Goal: Check status: Check status

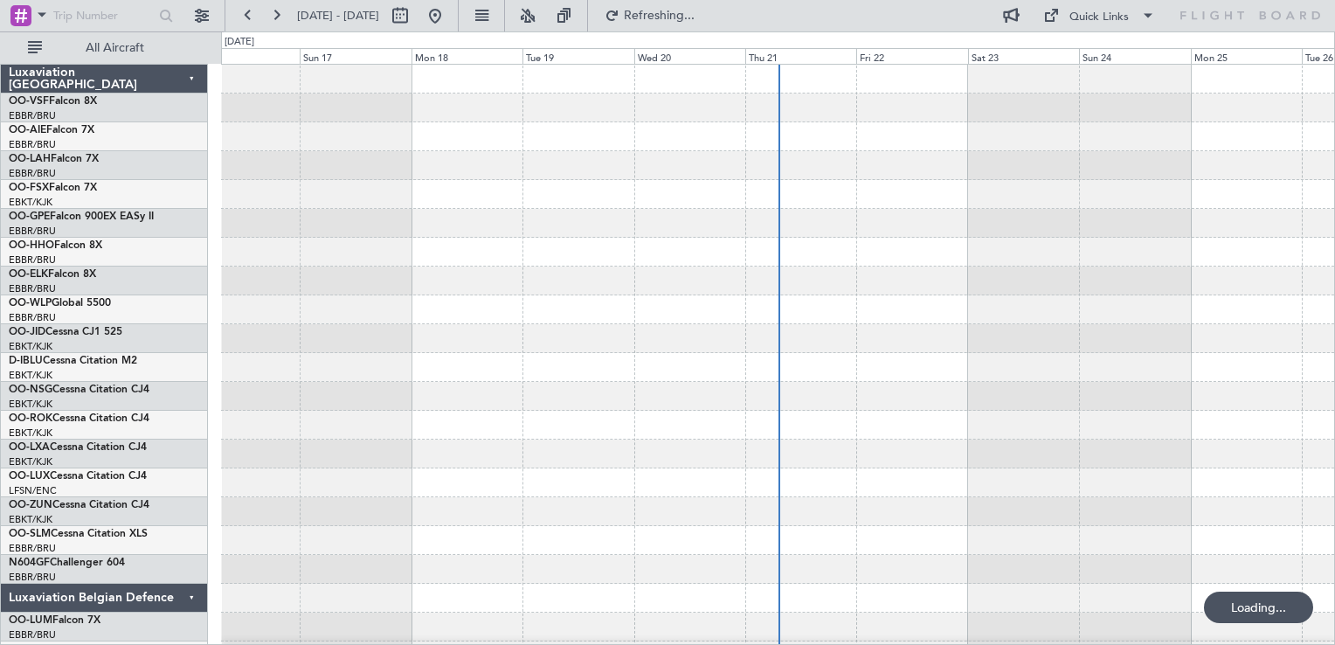
click at [976, 149] on div at bounding box center [777, 136] width 1113 height 29
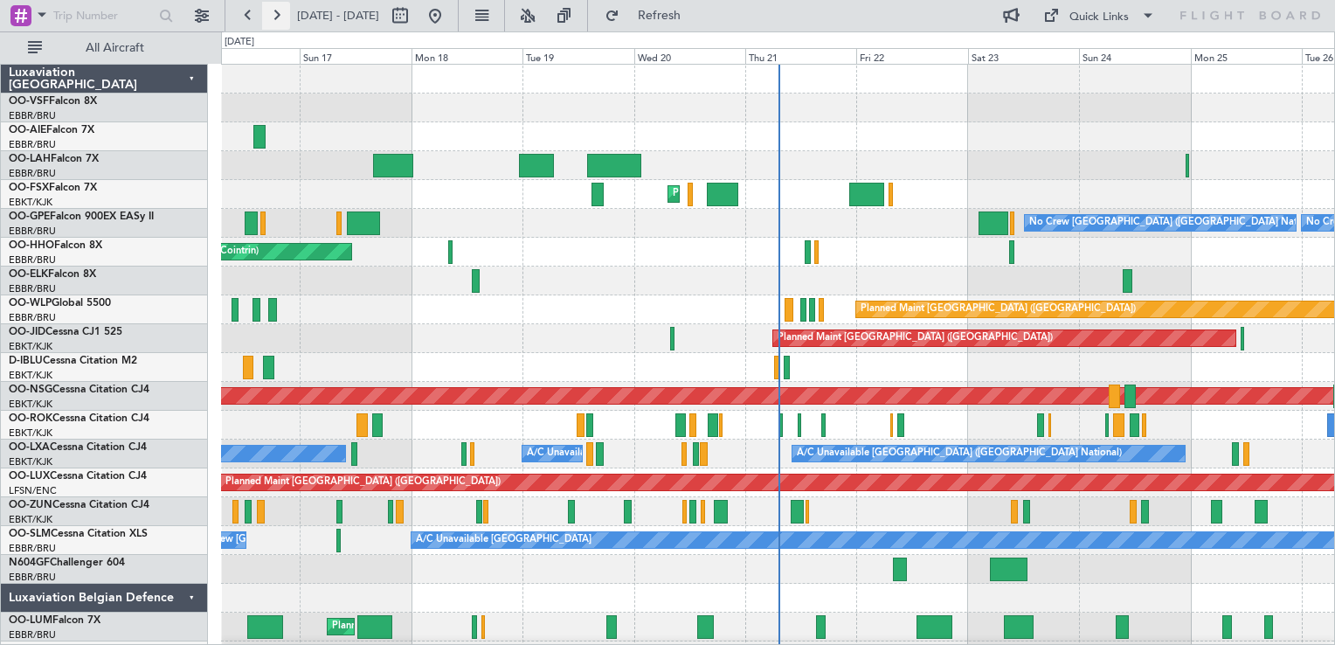
click at [276, 19] on button at bounding box center [276, 16] width 28 height 28
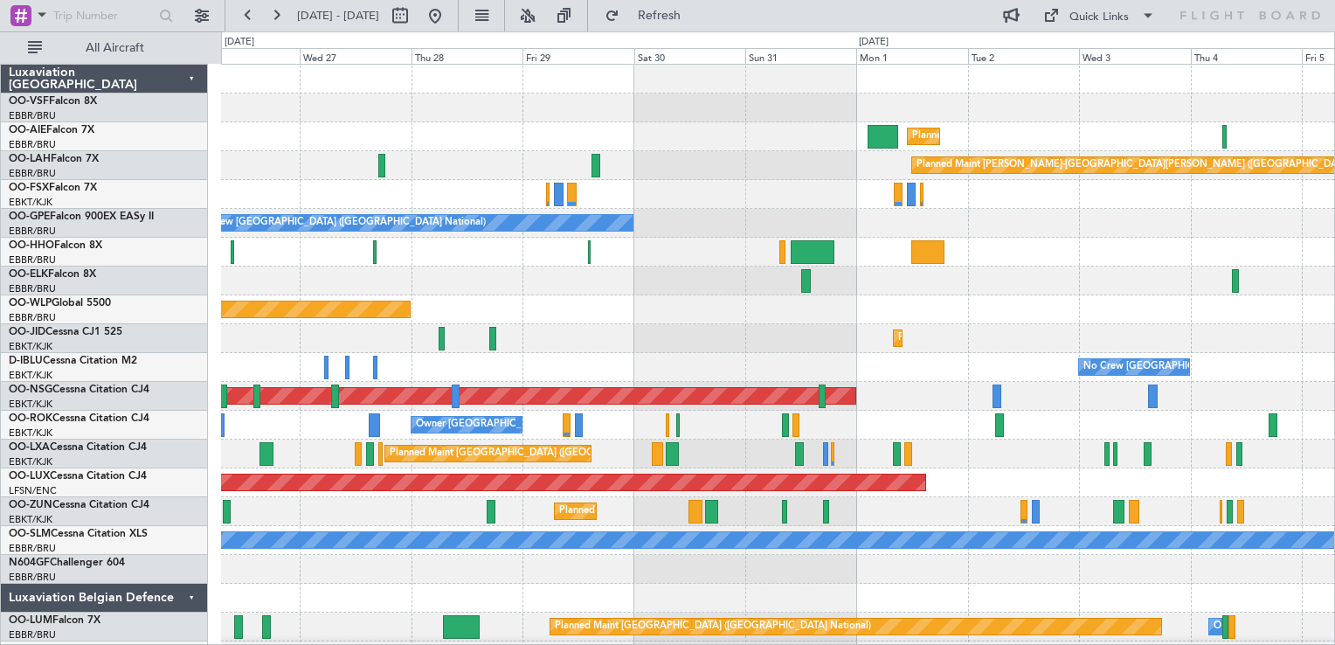
drag, startPoint x: 276, startPoint y: 19, endPoint x: 462, endPoint y: 336, distance: 367.1
click at [462, 336] on fb-flight-board "[DATE] - [DATE] Refresh Quick Links All Aircraft Planned Maint [GEOGRAPHIC_DATA…" at bounding box center [667, 329] width 1335 height 632
click at [195, 131] on div "OO-AIE Falcon 7X" at bounding box center [108, 130] width 198 height 16
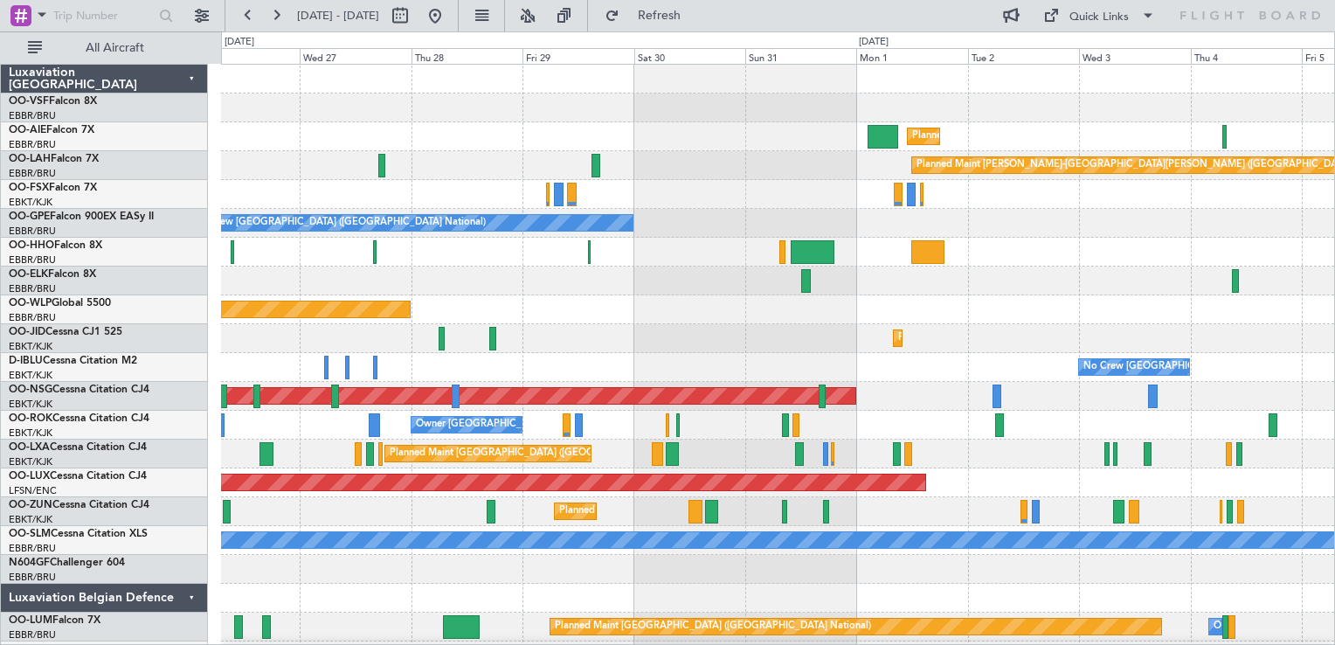
click at [191, 123] on div "OO-AIE Falcon 7X" at bounding box center [108, 130] width 198 height 16
click at [199, 124] on div "OO-AIE Falcon 7X" at bounding box center [108, 130] width 198 height 16
click at [248, 18] on button at bounding box center [248, 16] width 28 height 28
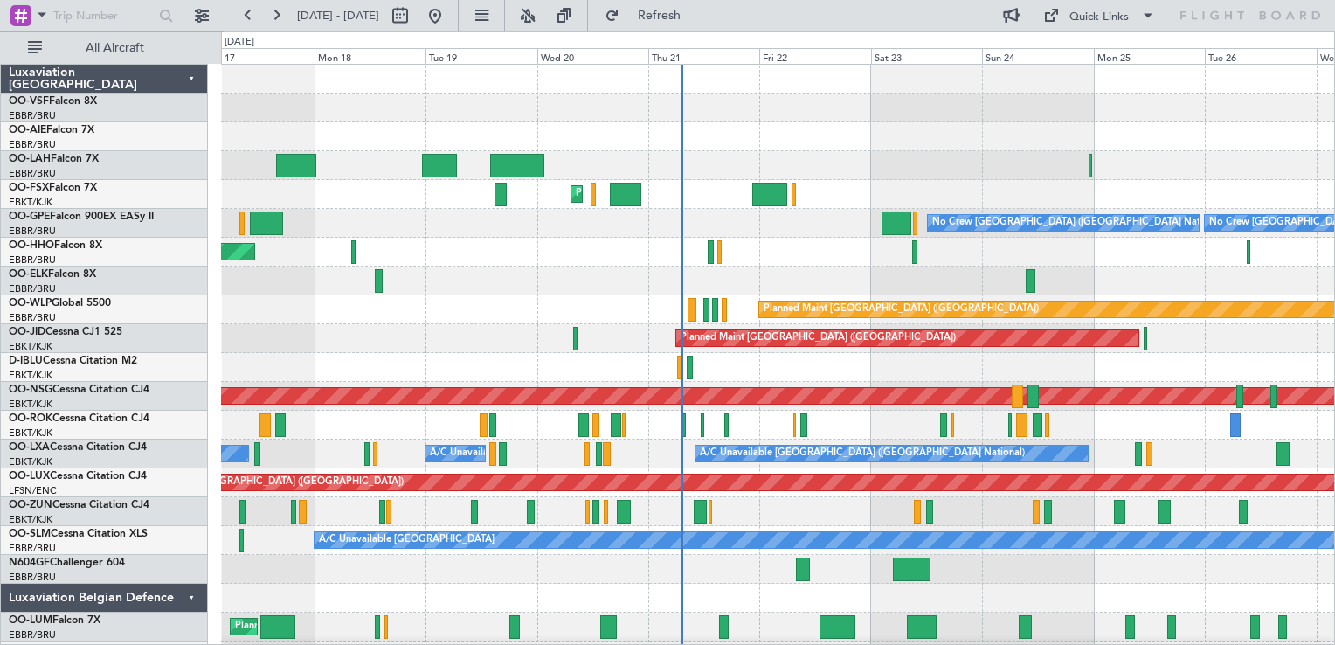
click at [856, 469] on div "Planned Maint Kortrijk-[GEOGRAPHIC_DATA] No Crew [GEOGRAPHIC_DATA] (Brussels Na…" at bounding box center [777, 368] width 1113 height 606
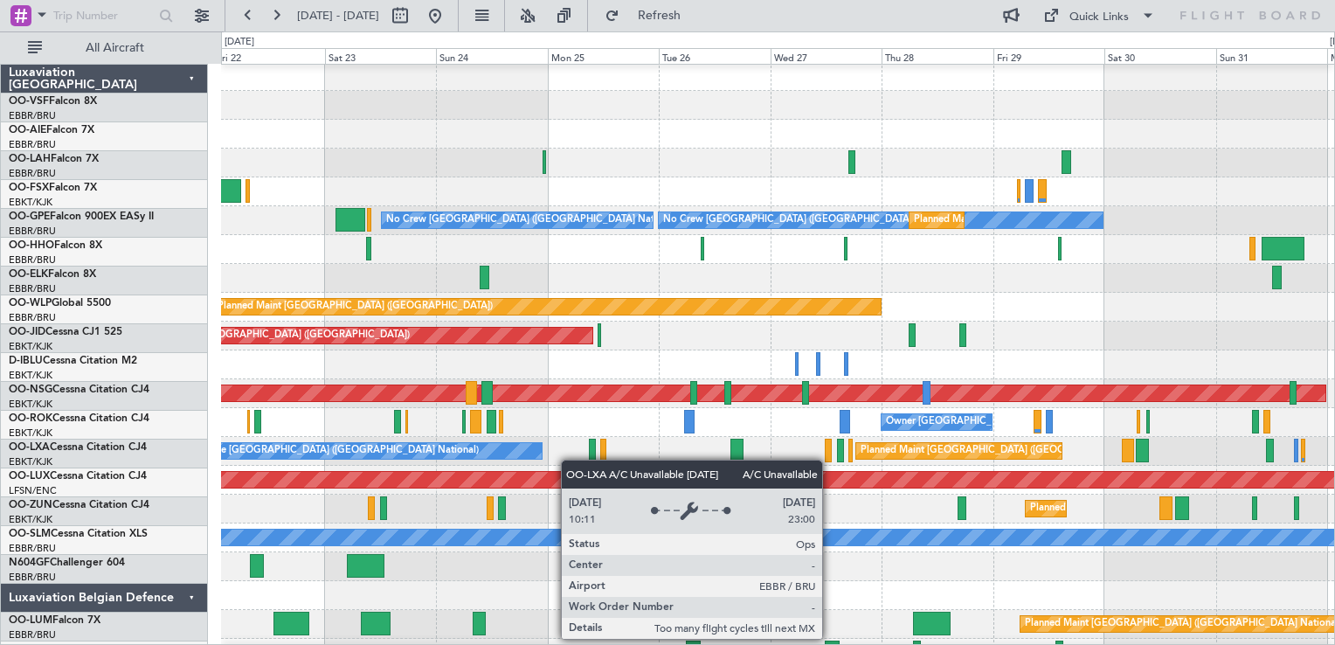
scroll to position [3, 0]
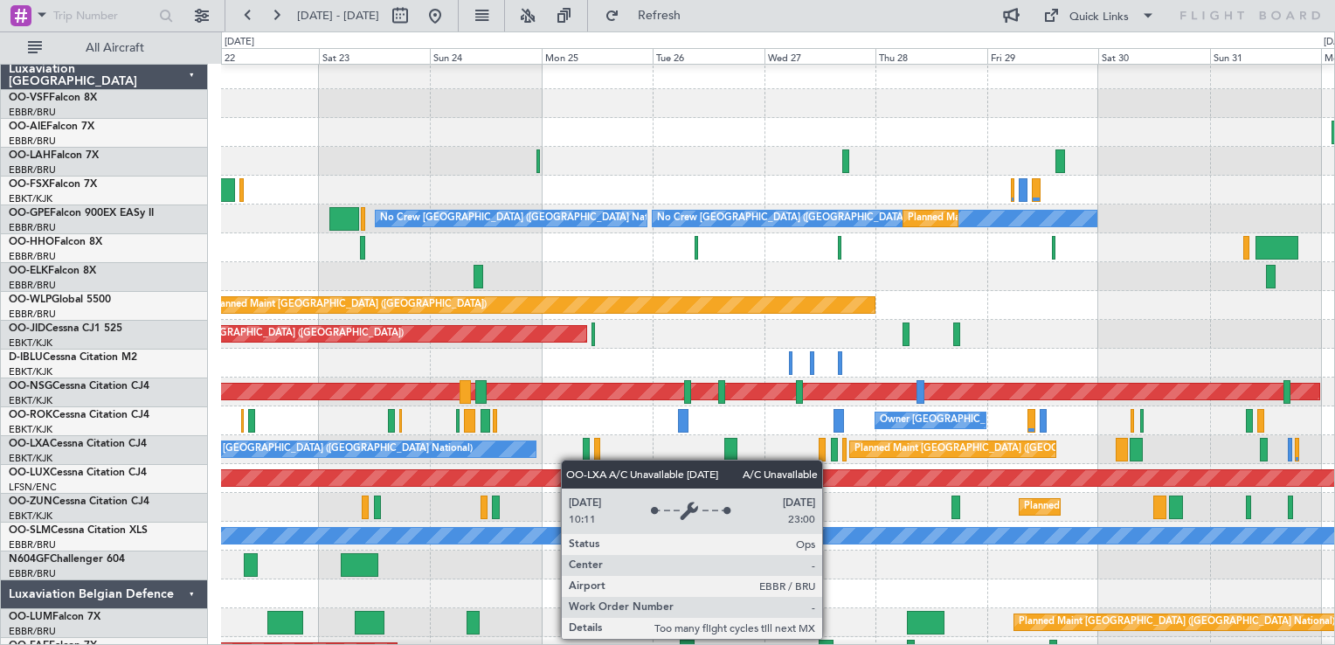
click at [443, 453] on div "A/C Unavailable [GEOGRAPHIC_DATA] ([GEOGRAPHIC_DATA] National)" at bounding box center [339, 449] width 392 height 16
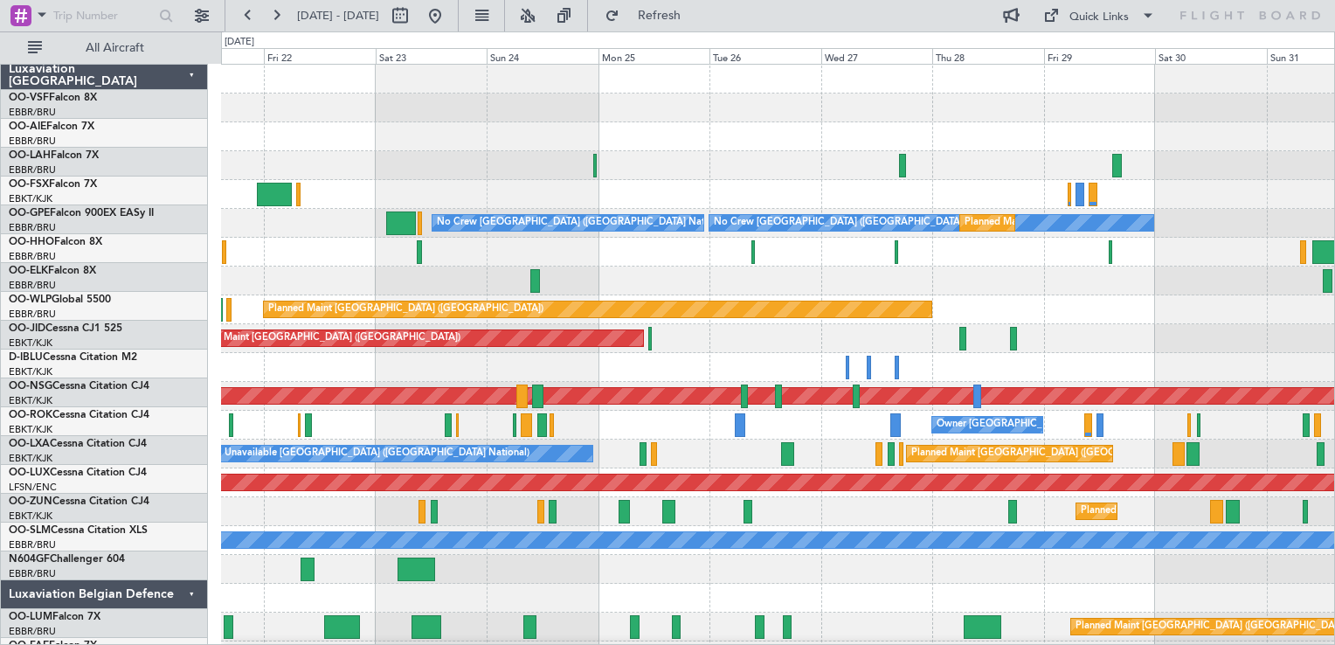
scroll to position [0, 0]
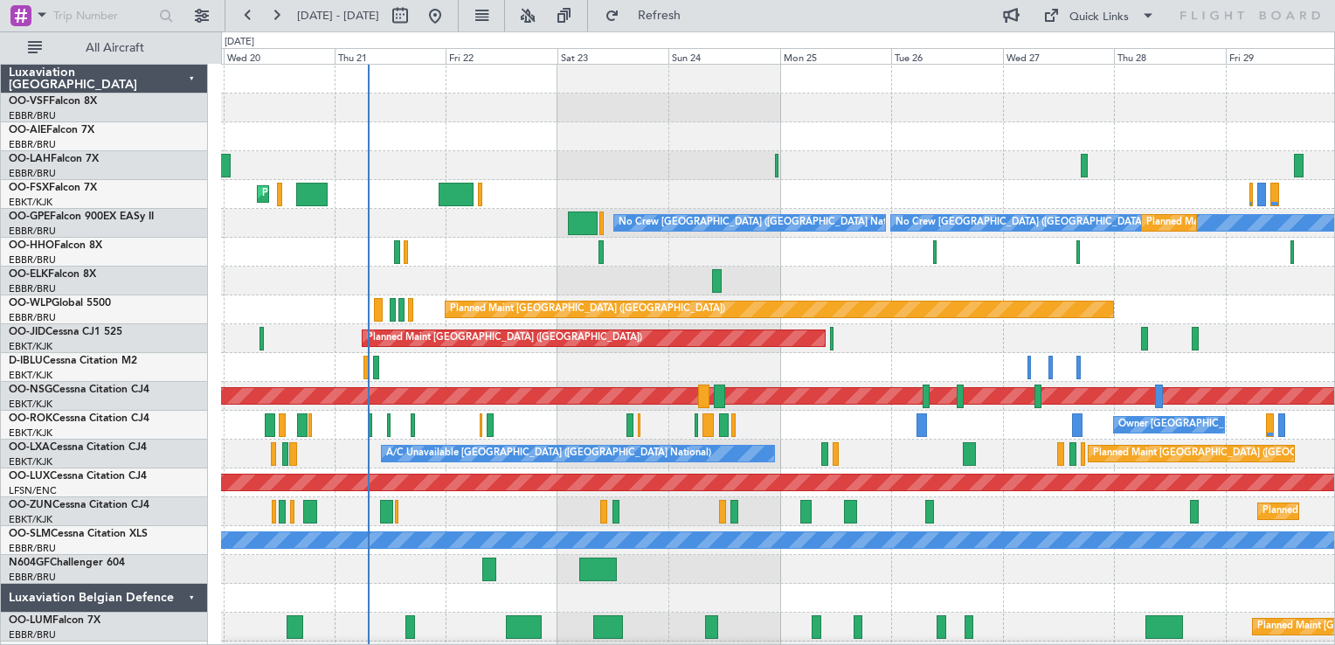
click at [665, 115] on div at bounding box center [777, 108] width 1113 height 29
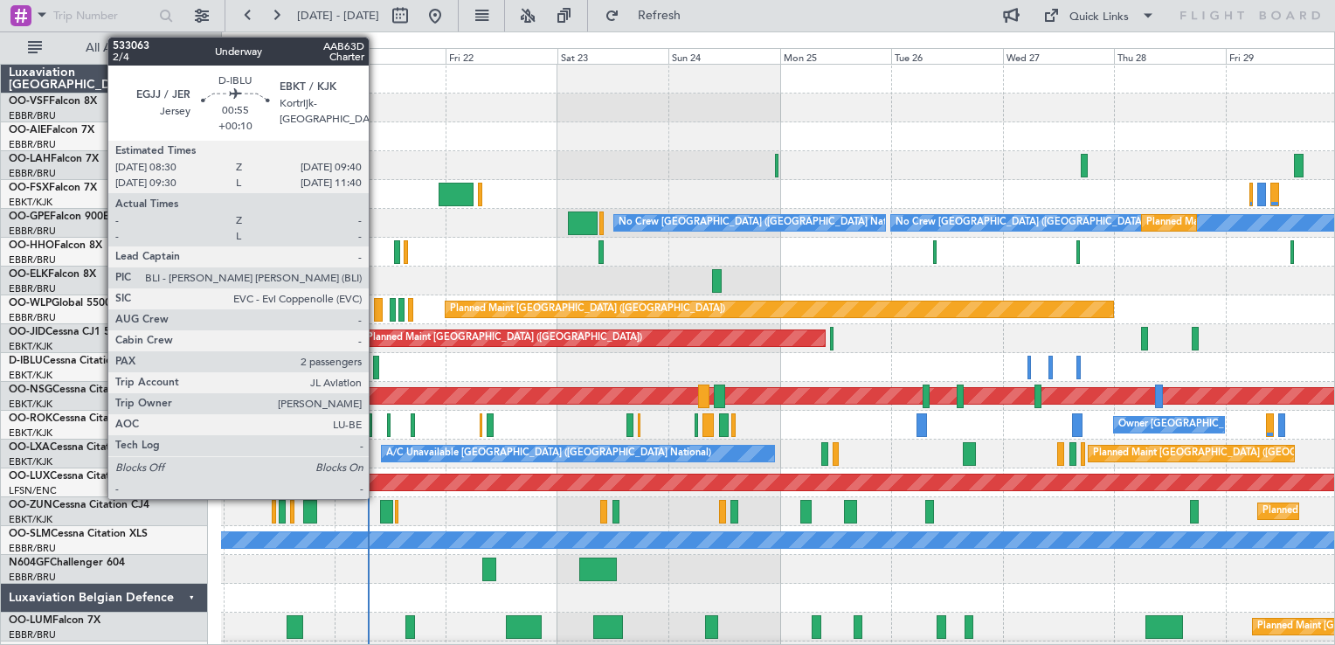
click at [377, 365] on div at bounding box center [376, 368] width 6 height 24
click at [374, 371] on div at bounding box center [376, 368] width 6 height 24
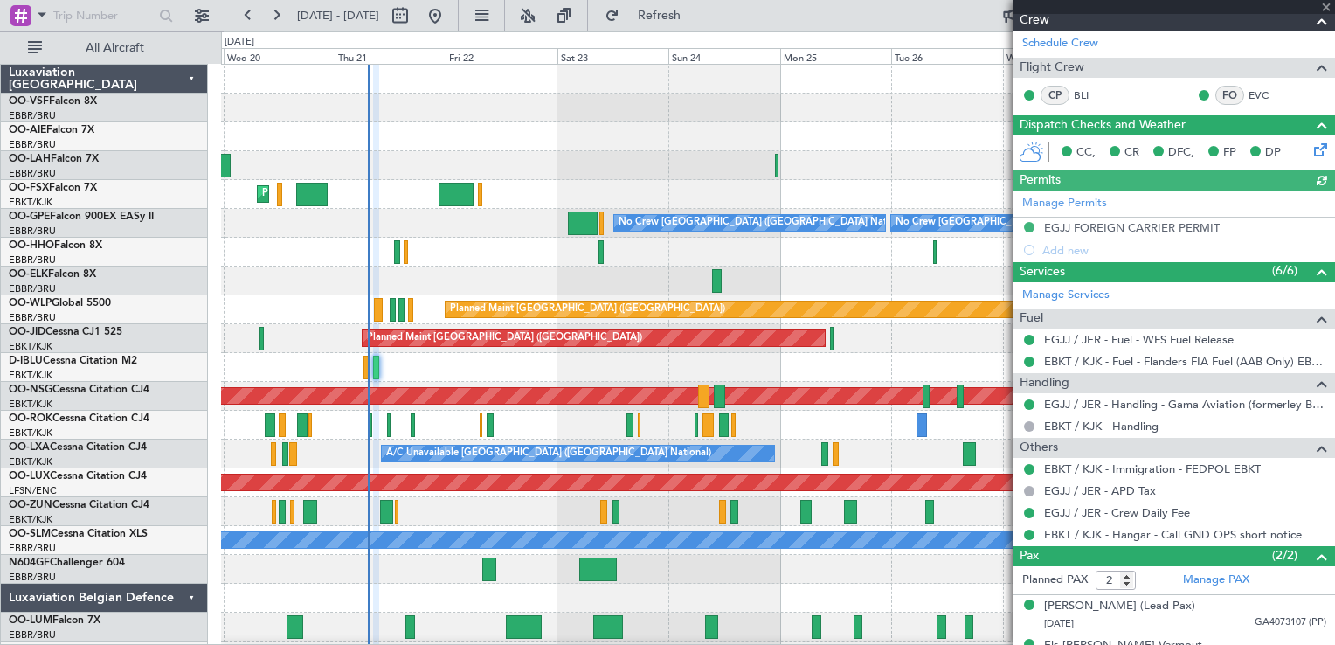
scroll to position [315, 0]
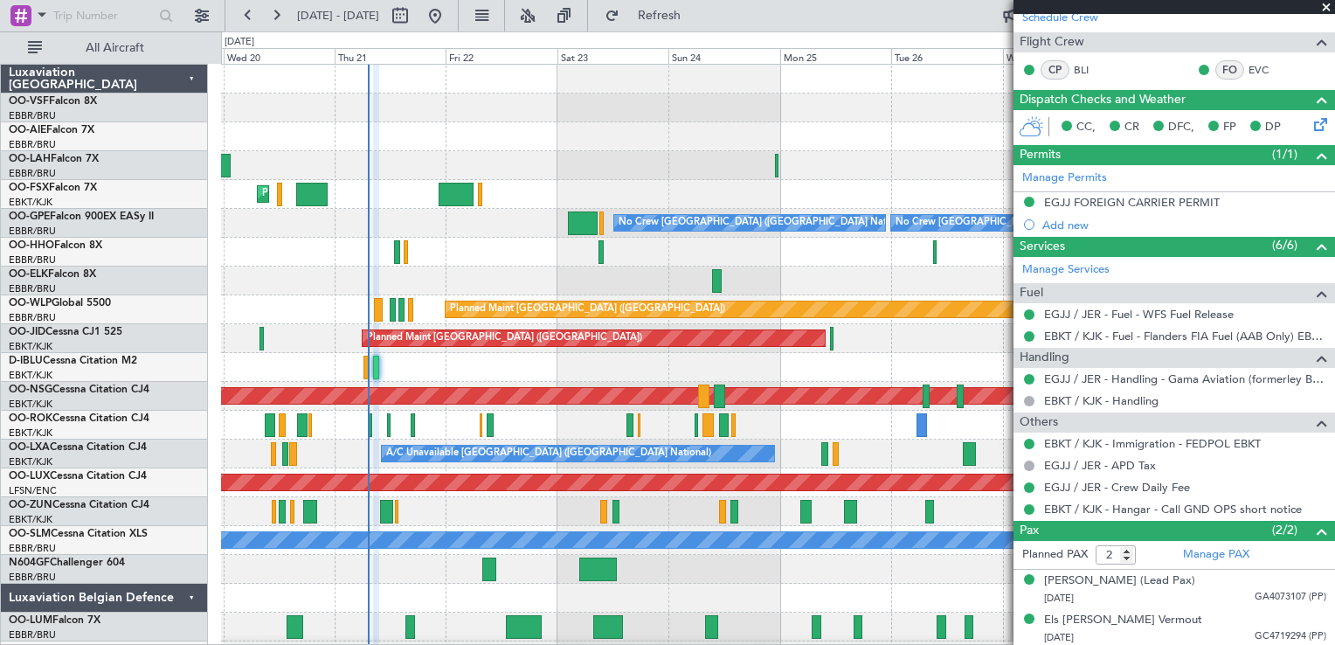
click at [1328, 2] on span at bounding box center [1326, 8] width 17 height 16
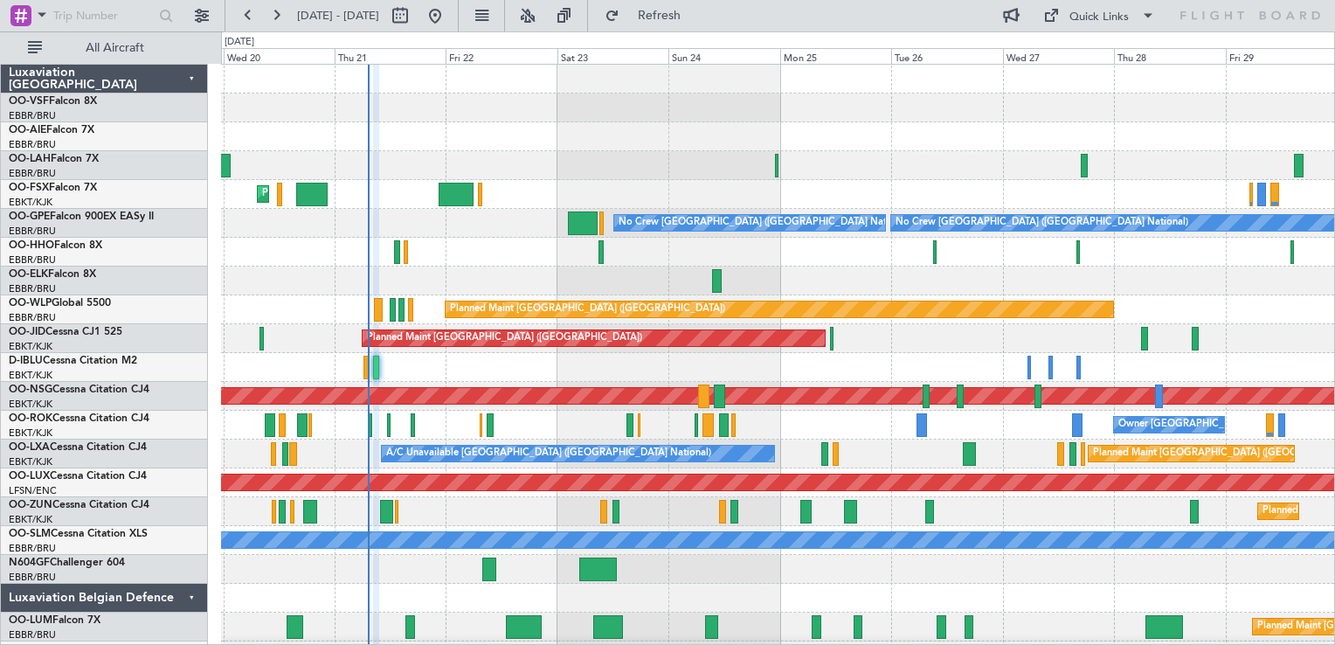
type input "0"
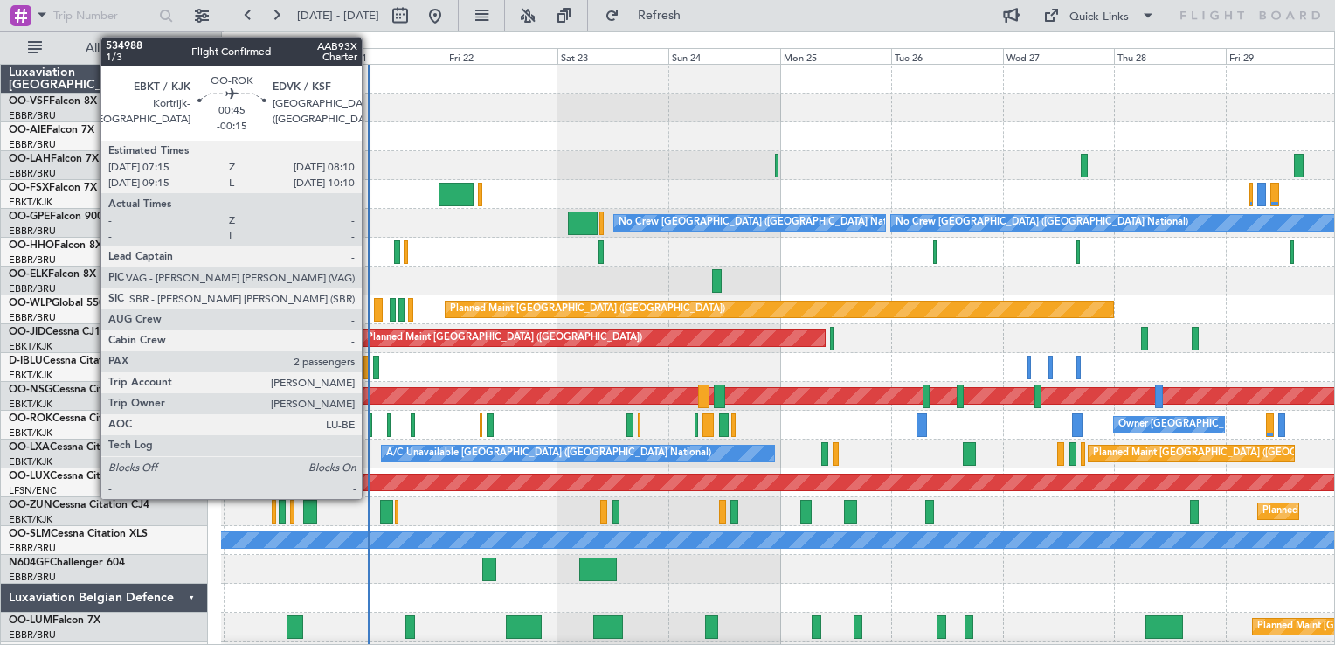
click at [370, 423] on div at bounding box center [370, 425] width 4 height 24
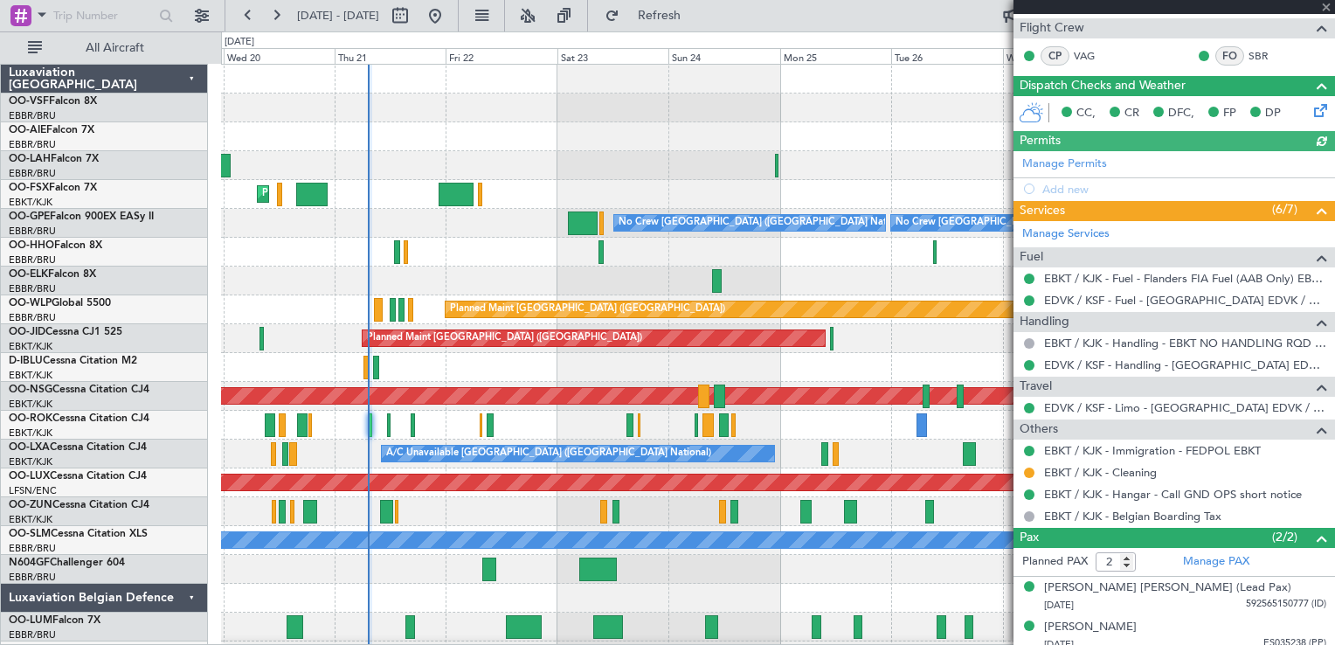
scroll to position [315, 0]
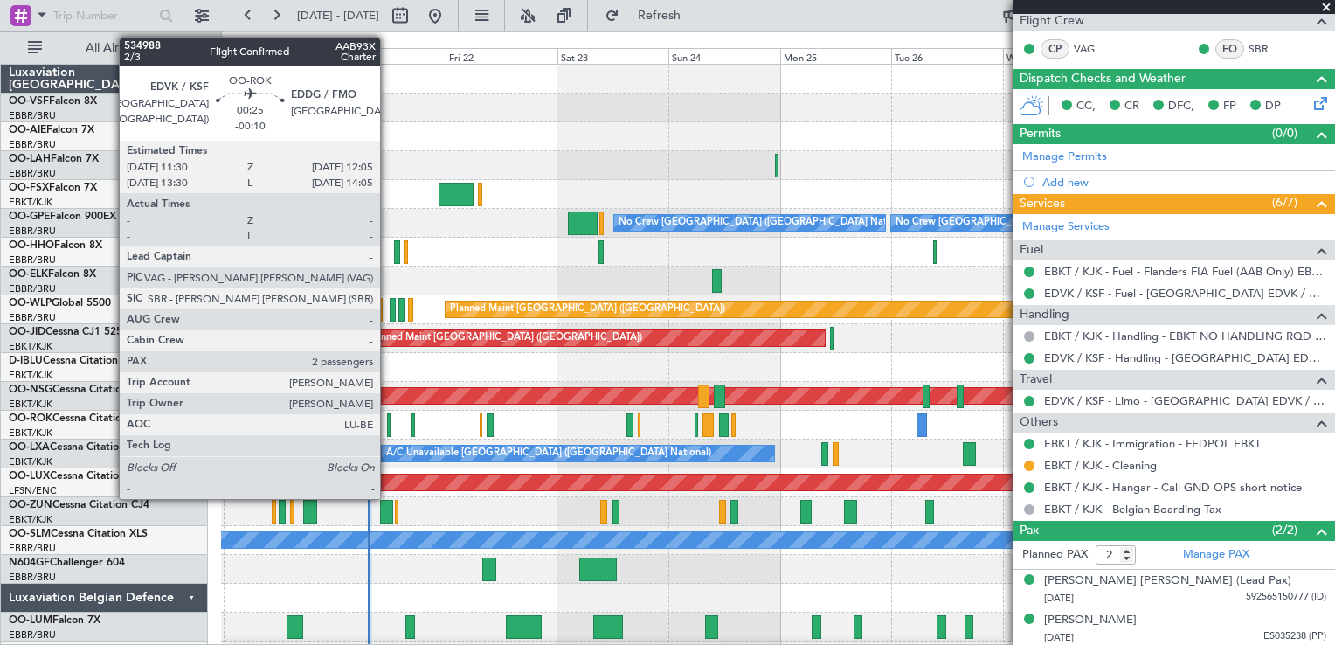
click at [388, 425] on div at bounding box center [388, 425] width 3 height 24
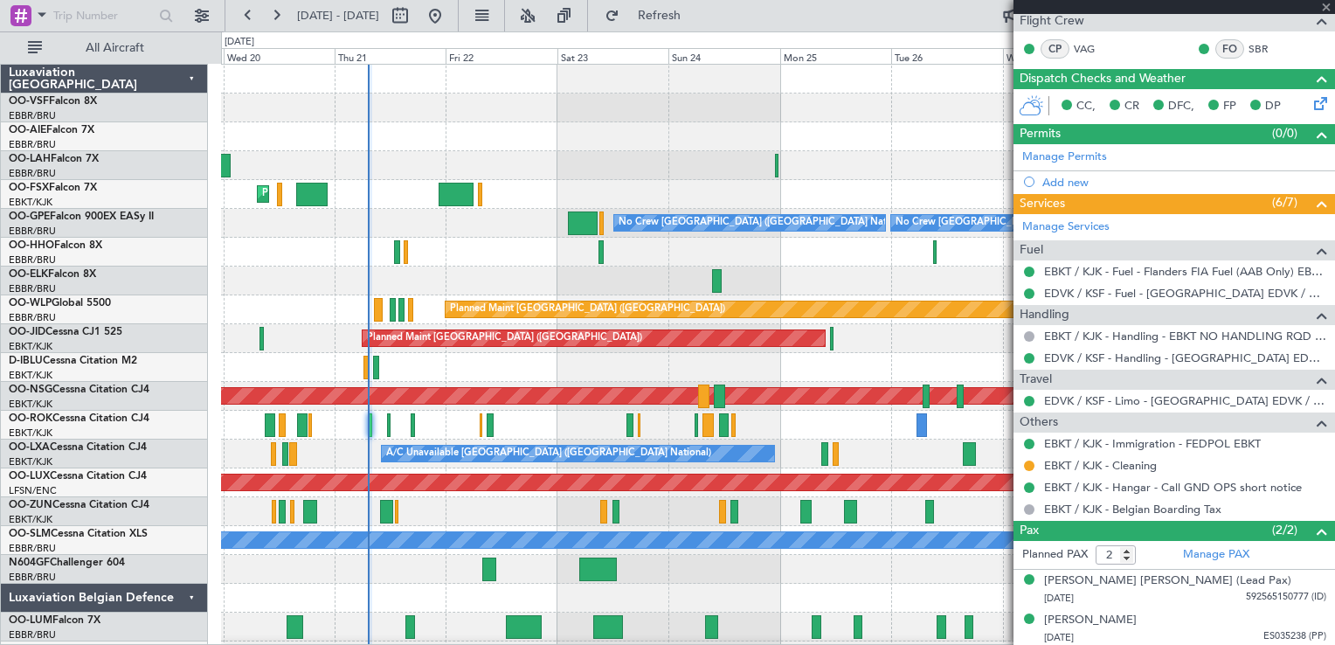
type input "-00:10"
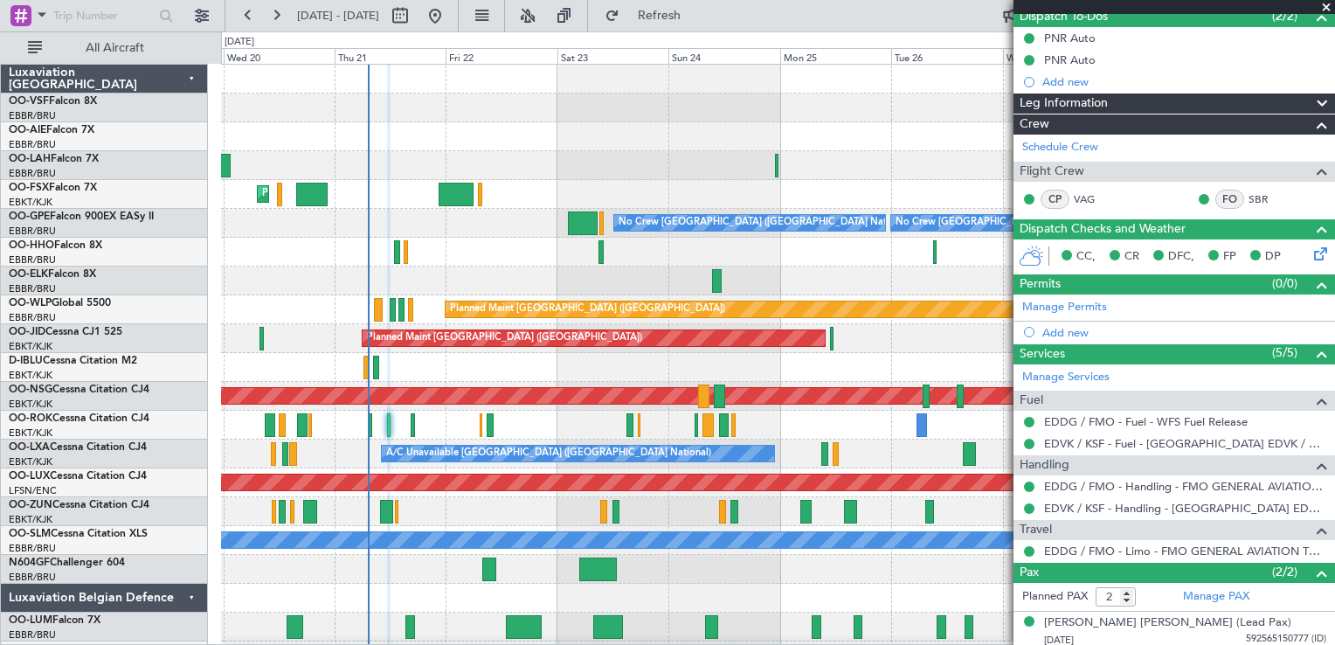
scroll to position [206, 0]
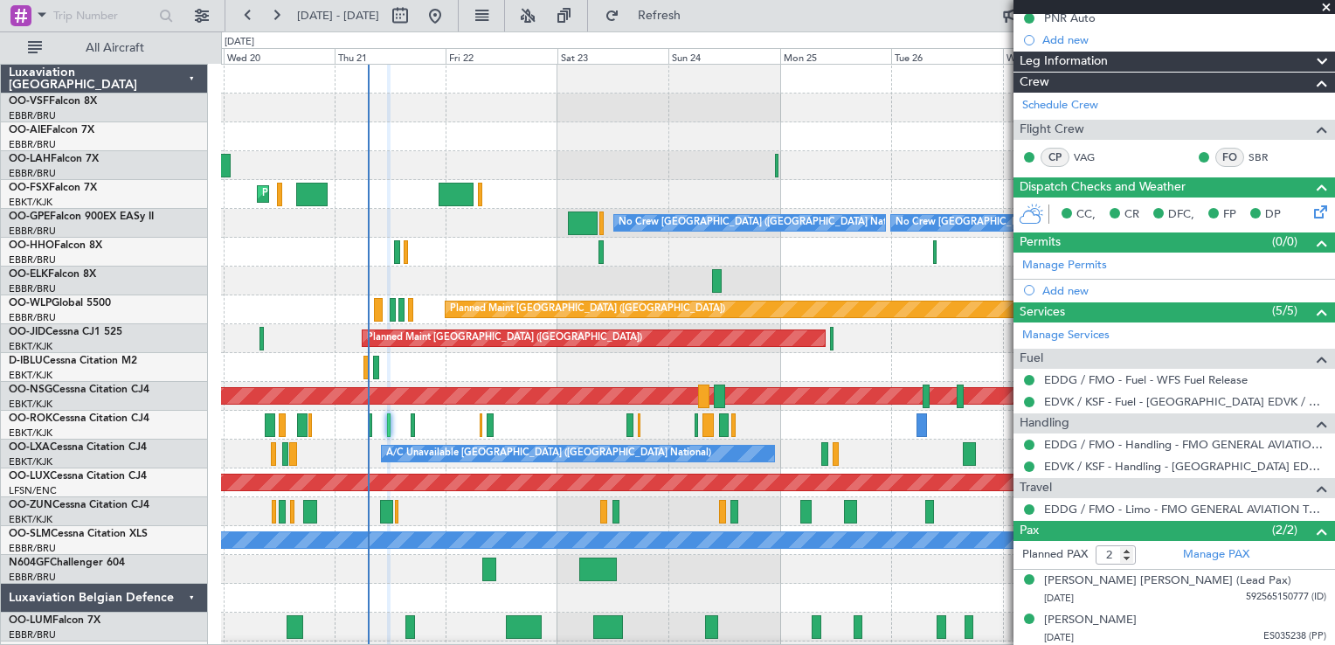
click at [1328, 6] on span at bounding box center [1326, 8] width 17 height 16
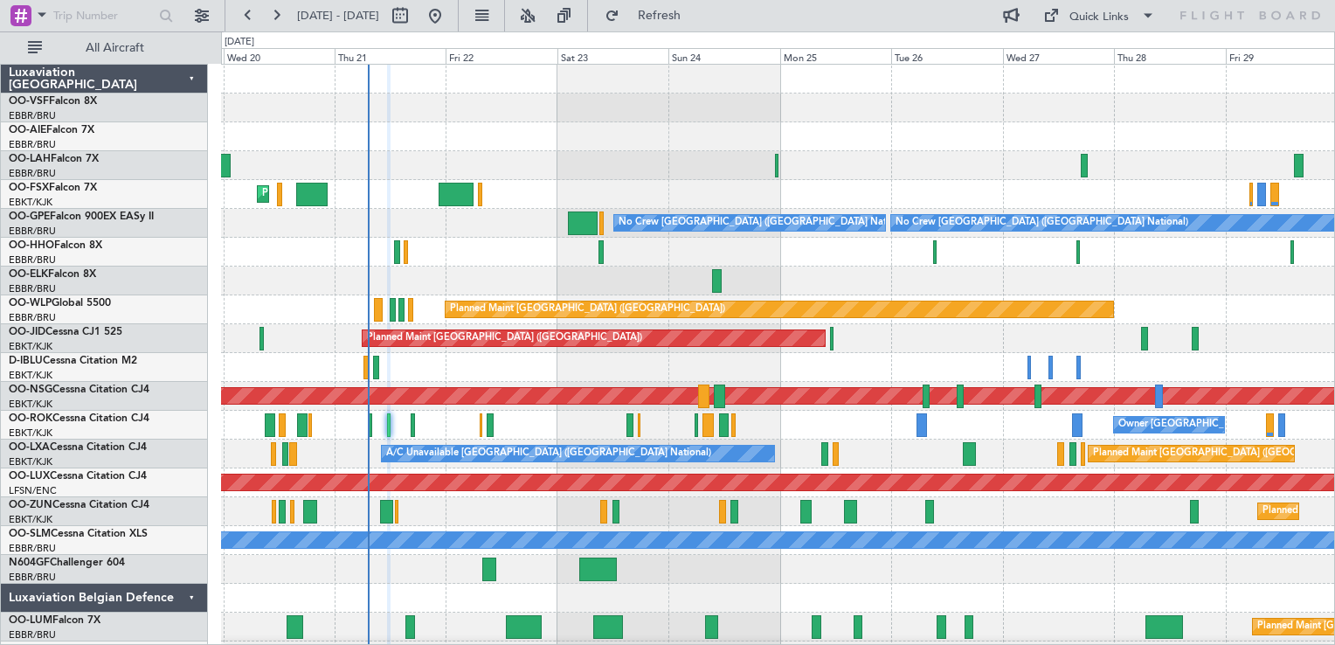
type input "0"
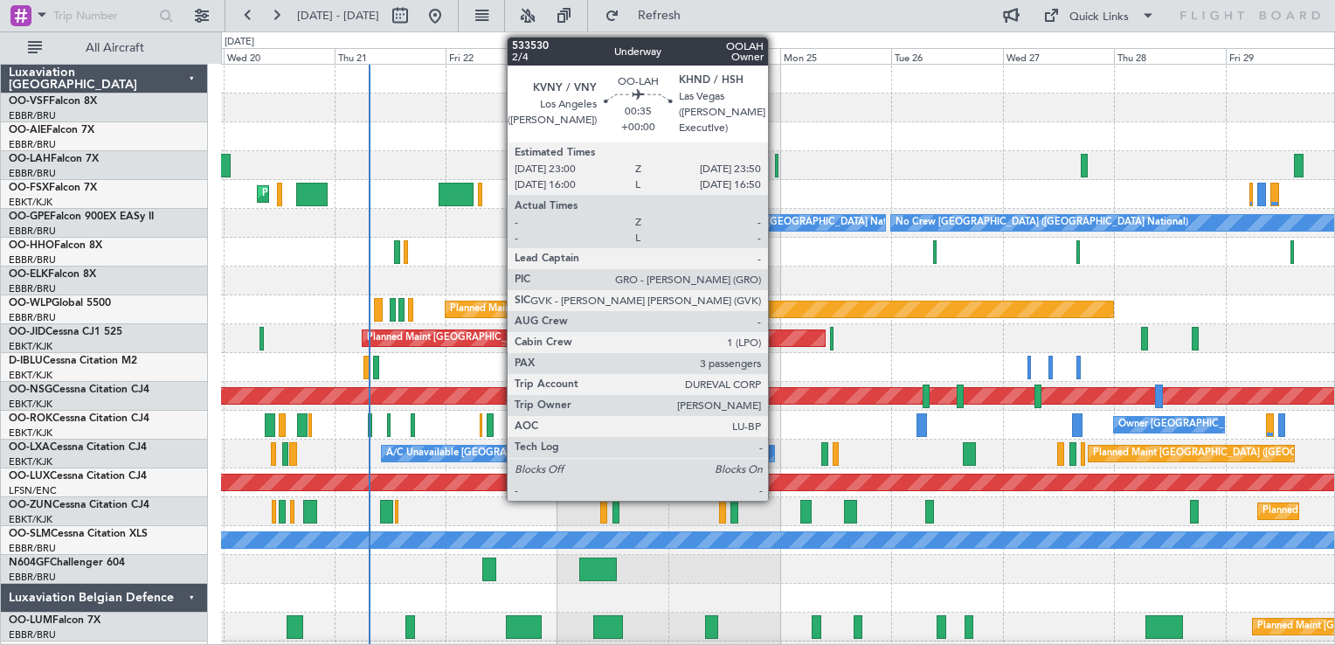
click at [776, 161] on div at bounding box center [777, 166] width 4 height 24
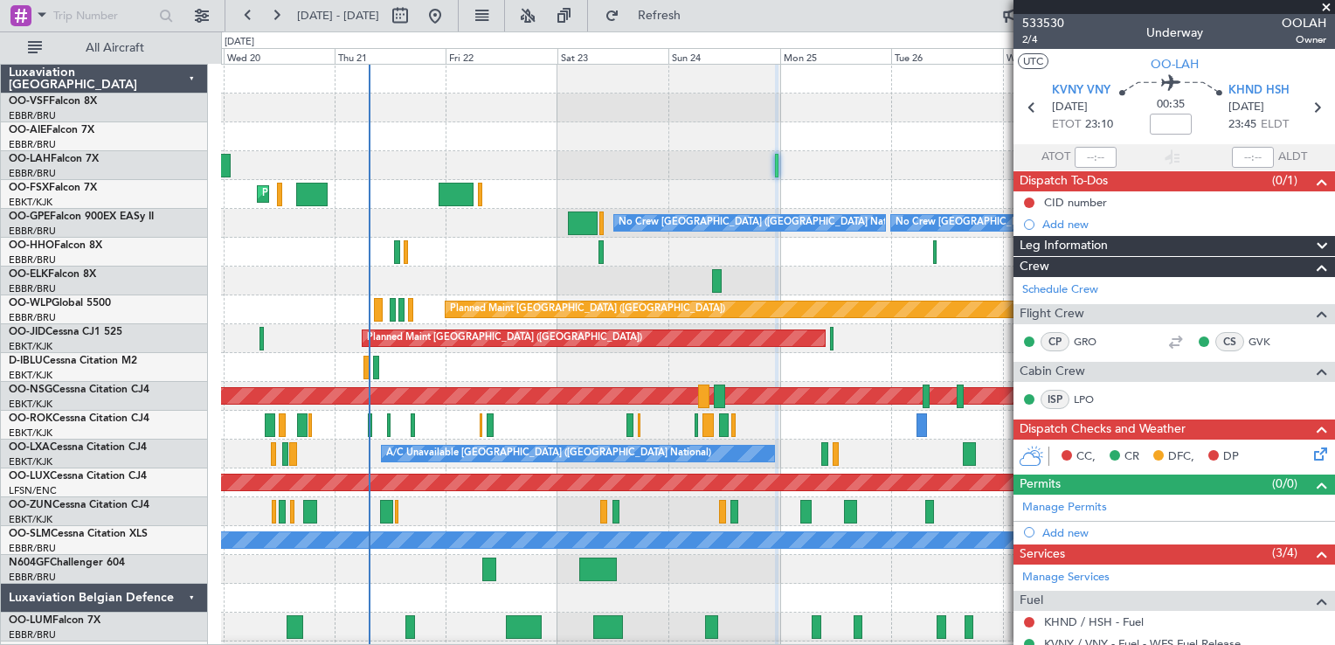
click at [806, 128] on div "Planned Maint [GEOGRAPHIC_DATA] ([GEOGRAPHIC_DATA])" at bounding box center [777, 136] width 1113 height 29
click at [1328, 9] on span at bounding box center [1326, 8] width 17 height 16
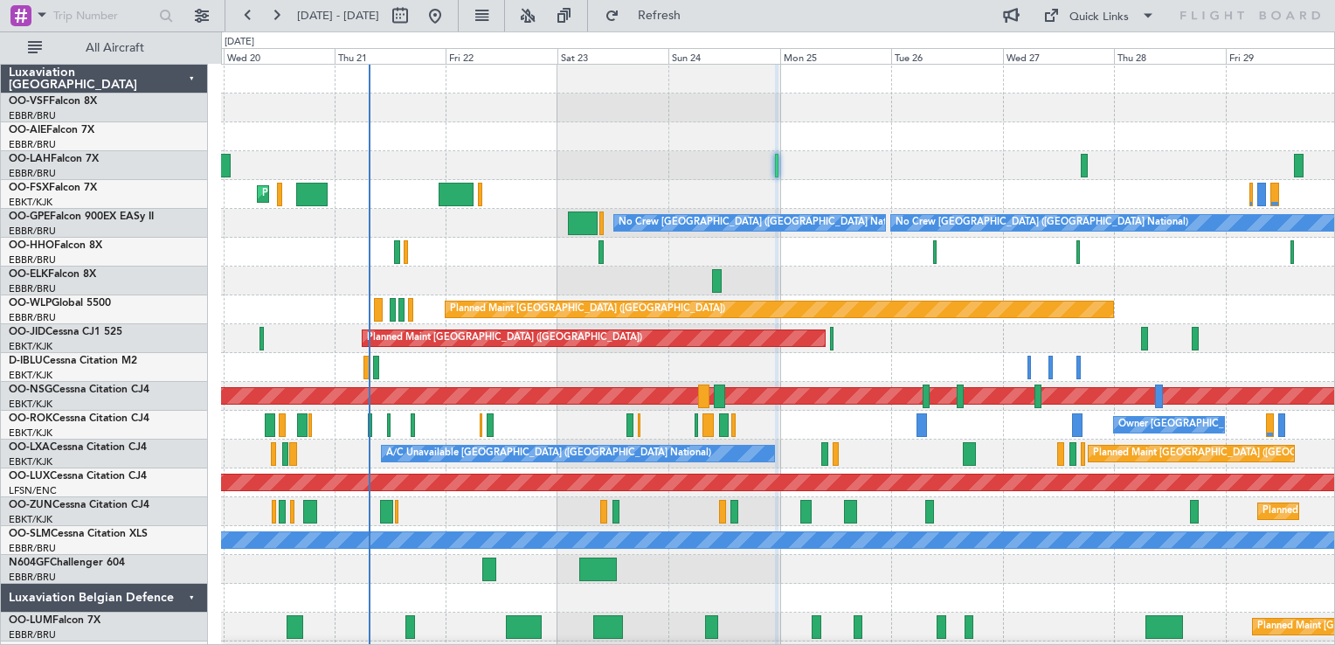
type input "0"
